Goal: Go to known website: Go to known website

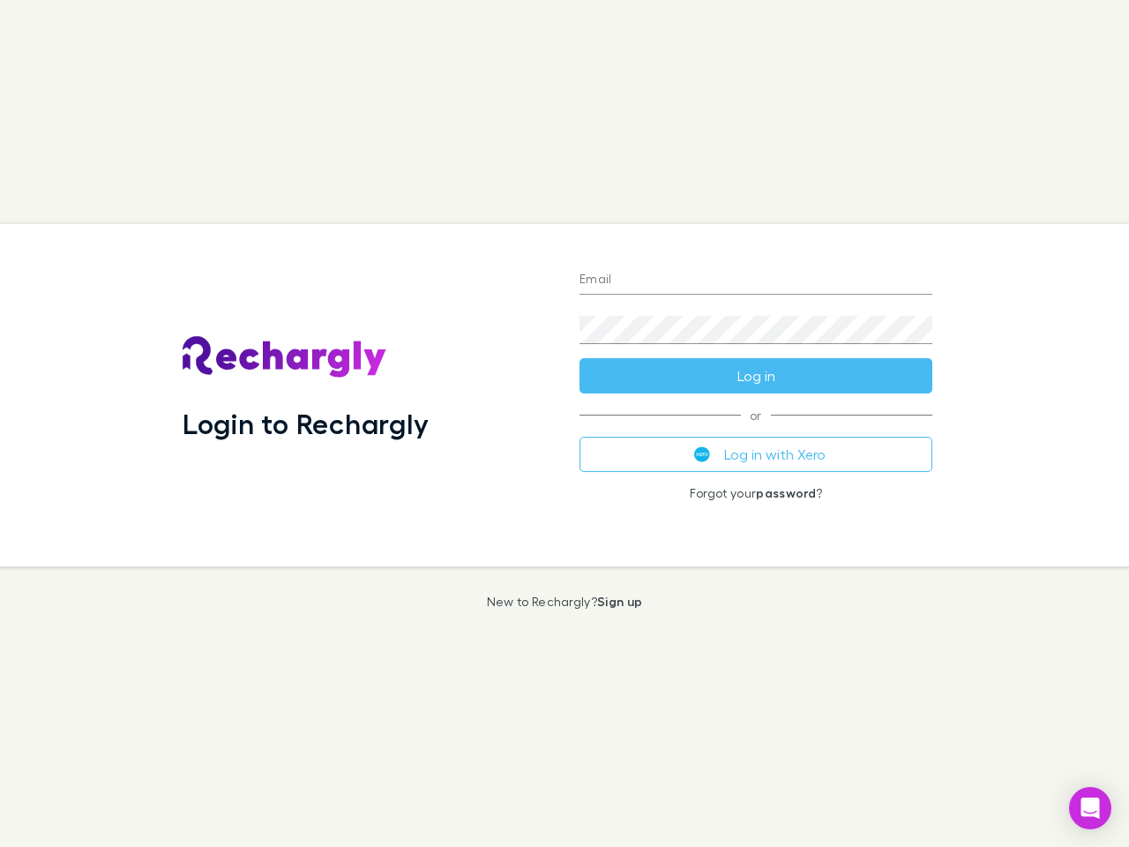
click at [564, 423] on div "Login to Rechargly" at bounding box center [366, 395] width 397 height 342
click at [756, 280] on input "Email" at bounding box center [755, 280] width 353 height 28
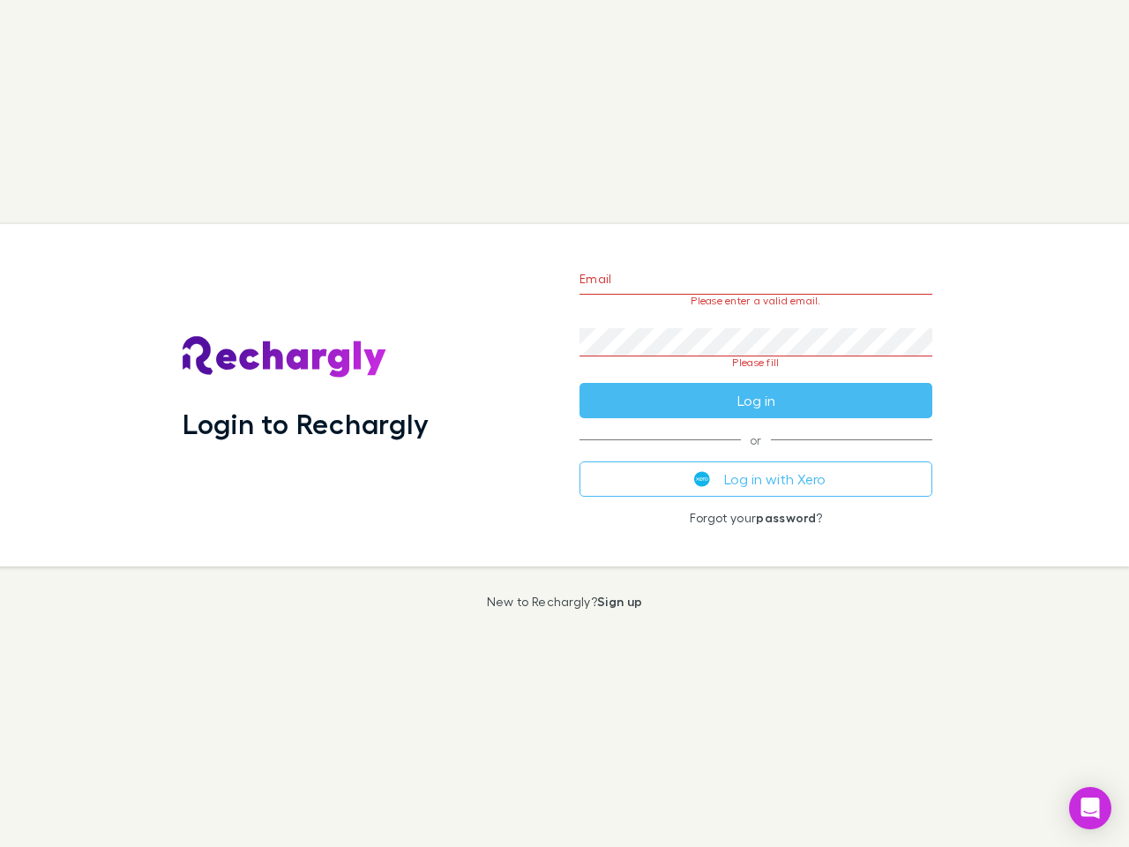
click at [756, 376] on form "Email Please enter a valid email. Password Please fill Log in" at bounding box center [755, 335] width 353 height 166
click at [756, 454] on div "Email Please enter a valid email. Password Please fill Log in or Log in with Xe…" at bounding box center [755, 395] width 381 height 342
click at [1090, 808] on icon "Open Intercom Messenger" at bounding box center [1090, 807] width 19 height 21
